Goal: Navigation & Orientation: Find specific page/section

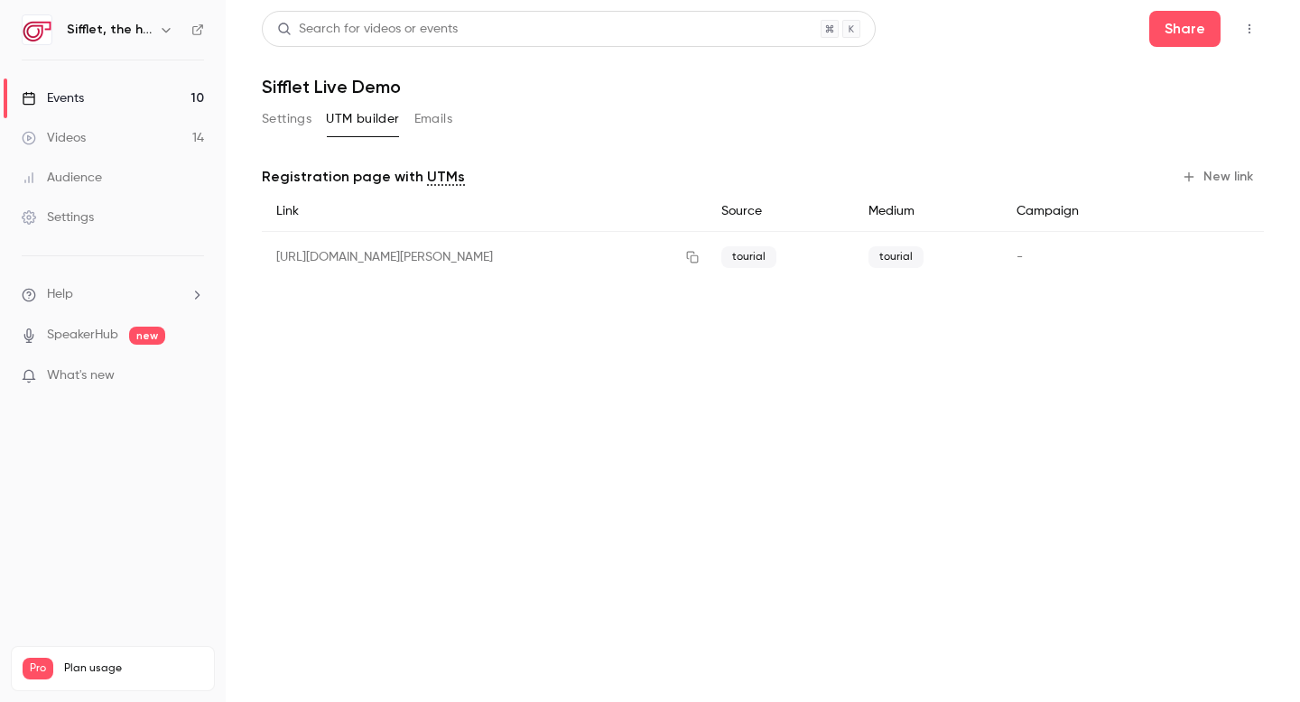
click at [142, 101] on link "Events 10" at bounding box center [113, 99] width 226 height 40
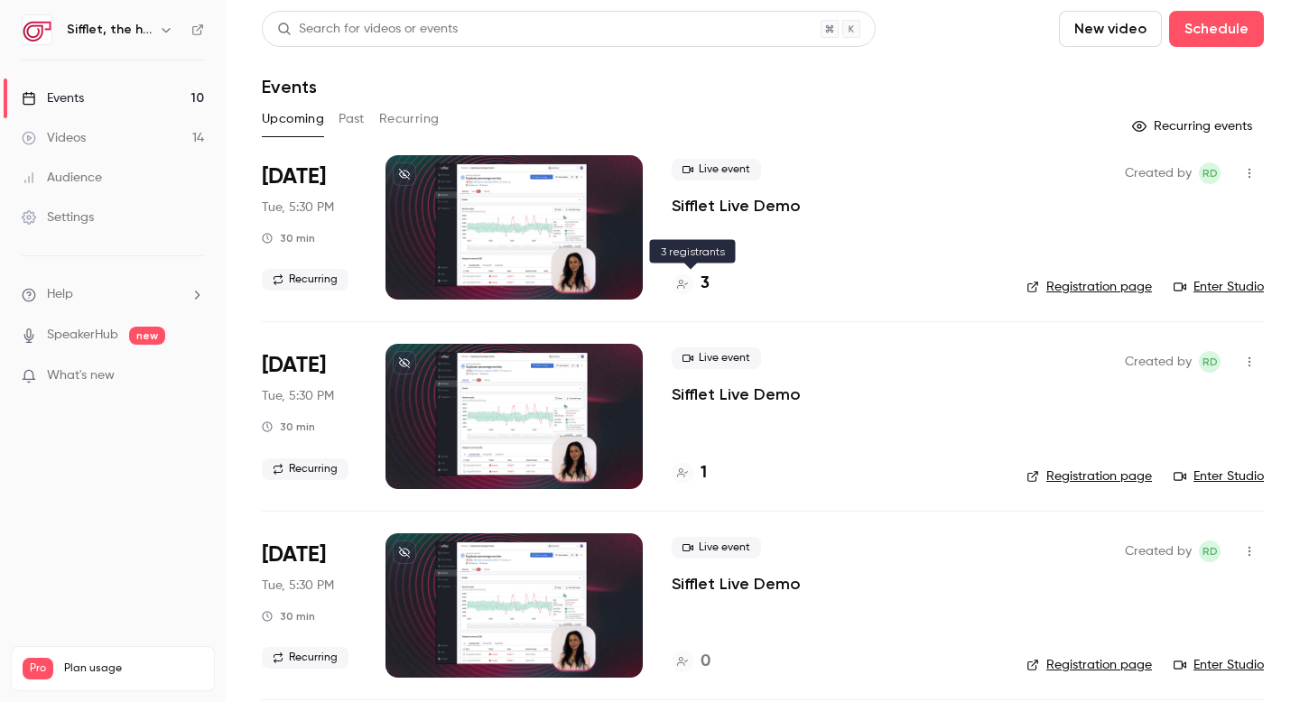
click at [707, 288] on h4 "3" at bounding box center [704, 284] width 9 height 24
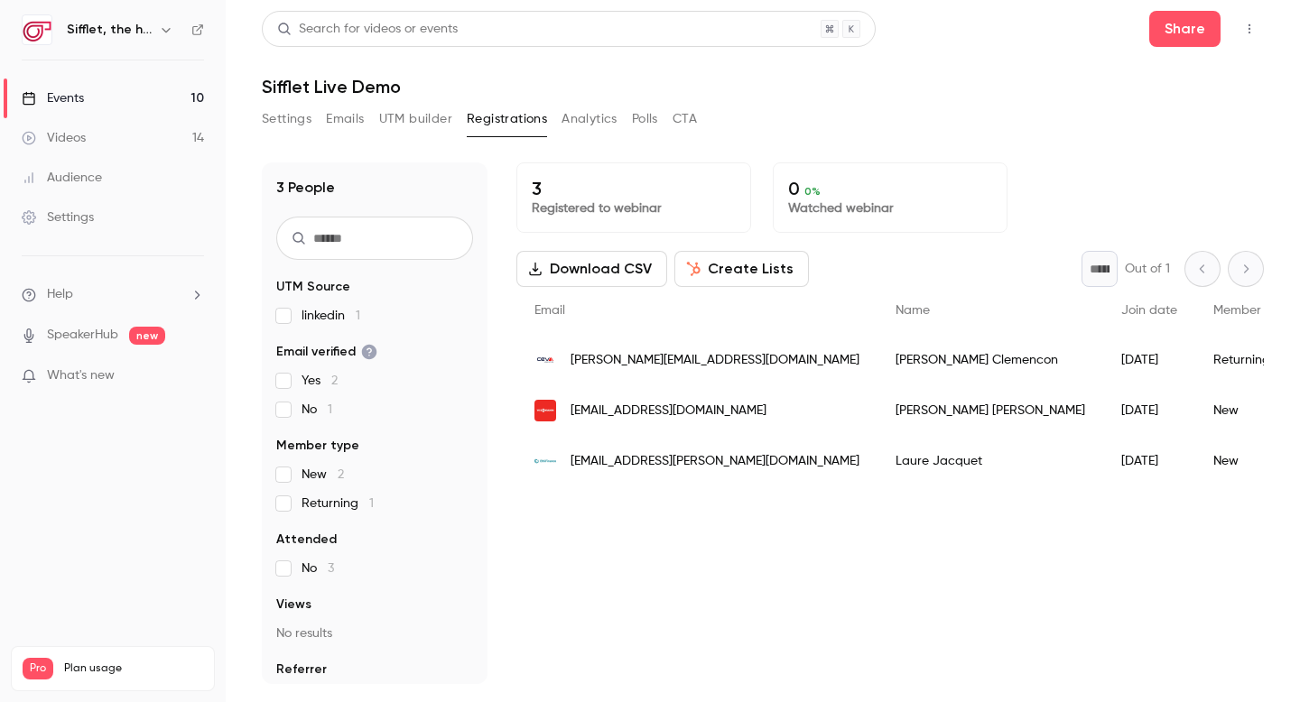
click at [147, 102] on link "Events 10" at bounding box center [113, 99] width 226 height 40
